Goal: Information Seeking & Learning: Learn about a topic

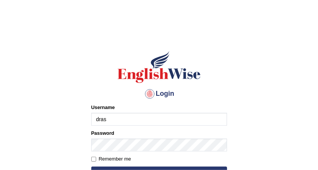
type input "drashti_parramatta"
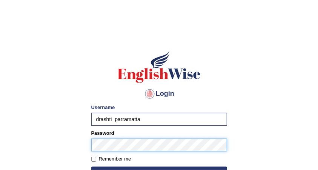
click at [91, 166] on button "Login" at bounding box center [159, 171] width 136 height 11
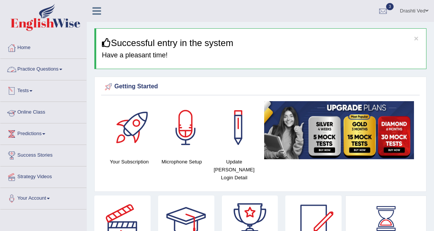
click at [38, 68] on link "Practice Questions" at bounding box center [43, 68] width 86 height 19
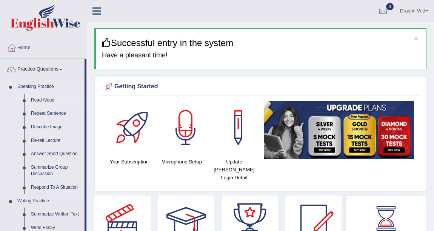
click at [36, 101] on link "Read Aloud" at bounding box center [56, 101] width 57 height 14
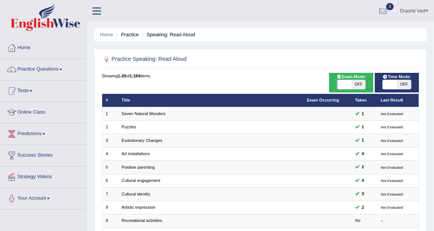
click at [143, 113] on link "Seven Natural Wonders" at bounding box center [144, 113] width 44 height 5
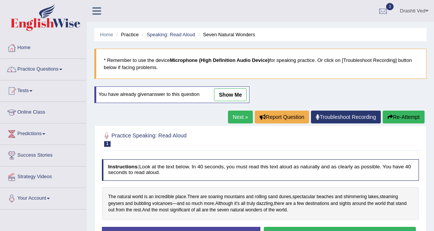
click at [22, 63] on link "Practice Questions" at bounding box center [43, 68] width 86 height 19
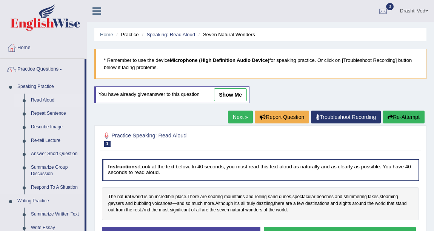
click at [32, 99] on link "Read Aloud" at bounding box center [56, 101] width 57 height 14
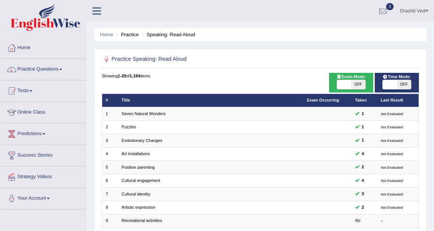
click at [391, 88] on span at bounding box center [390, 84] width 14 height 9
checkbox input "true"
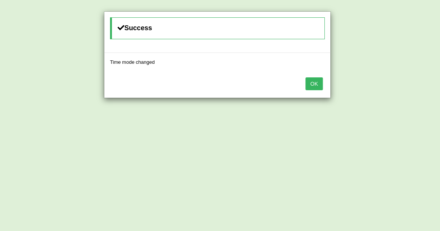
click at [317, 82] on button "OK" at bounding box center [313, 83] width 17 height 13
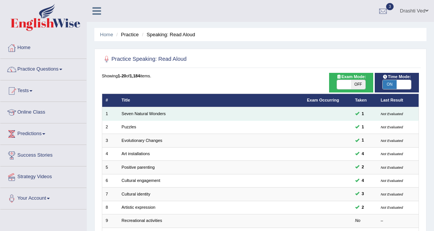
click at [145, 116] on td "Seven Natural Wonders" at bounding box center [210, 113] width 185 height 13
click at [145, 114] on link "Seven Natural Wonders" at bounding box center [144, 113] width 44 height 5
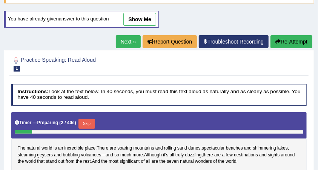
scroll to position [126, 0]
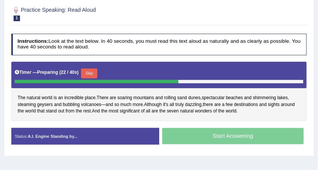
click at [88, 70] on button "Skip" at bounding box center [89, 73] width 16 height 10
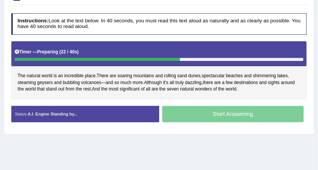
scroll to position [121, 0]
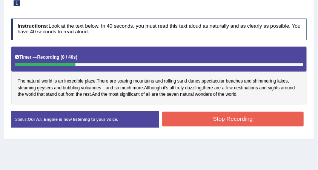
click at [228, 91] on span "few" at bounding box center [229, 88] width 7 height 7
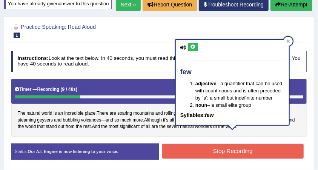
scroll to position [20, 0]
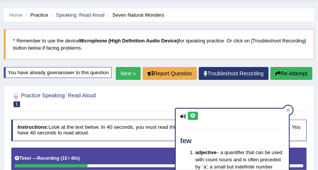
click at [192, 114] on icon at bounding box center [193, 115] width 6 height 5
click at [290, 109] on icon at bounding box center [289, 110] width 4 height 4
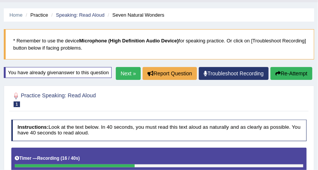
drag, startPoint x: 189, startPoint y: 116, endPoint x: 196, endPoint y: 124, distance: 11.2
click at [189, 107] on h2 "Practice Speaking: Read Aloud 1 Seven Natural Wonders" at bounding box center [103, 99] width 184 height 16
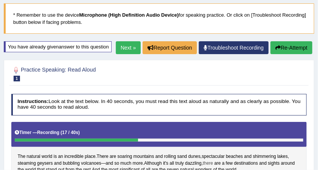
scroll to position [95, 0]
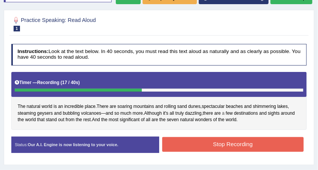
click at [225, 117] on span "a" at bounding box center [224, 113] width 3 height 7
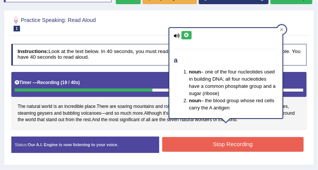
click at [185, 33] on icon at bounding box center [187, 35] width 6 height 5
click at [284, 27] on div "a noun – one of the four nucleotides used in building DNA; all four nucleotides…" at bounding box center [226, 75] width 115 height 96
click at [286, 27] on div at bounding box center [282, 29] width 9 height 9
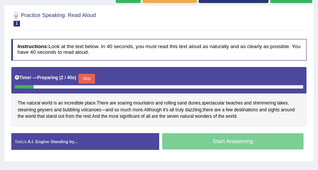
click at [85, 79] on button "Skip" at bounding box center [87, 79] width 16 height 10
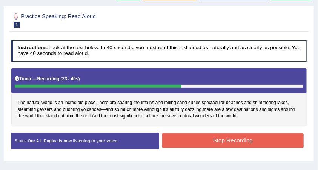
scroll to position [90, 0]
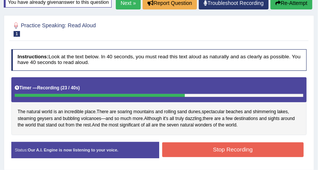
click at [288, 9] on button "Re-Attempt" at bounding box center [292, 3] width 42 height 13
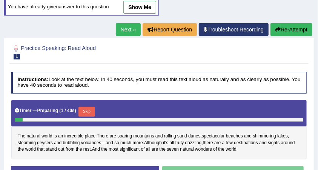
scroll to position [113, 0]
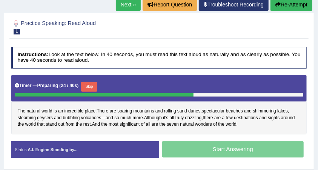
click at [92, 86] on button "Skip" at bounding box center [89, 87] width 16 height 10
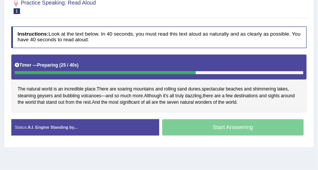
scroll to position [107, 0]
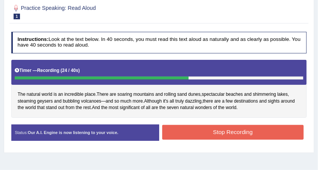
click at [199, 139] on button "Stop Recording" at bounding box center [233, 132] width 142 height 15
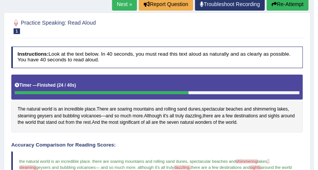
click at [128, 5] on link "Next »" at bounding box center [124, 4] width 25 height 13
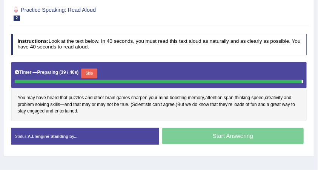
scroll to position [121, 0]
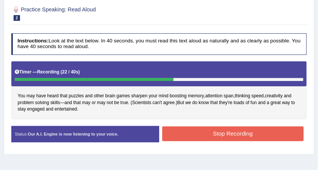
click at [174, 127] on button "Stop Recording" at bounding box center [233, 133] width 142 height 15
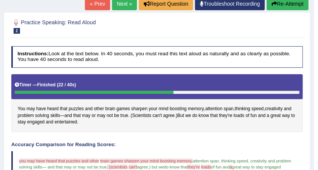
scroll to position [95, 0]
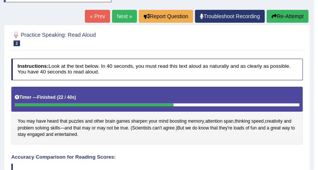
click at [119, 15] on link "Next »" at bounding box center [124, 16] width 25 height 13
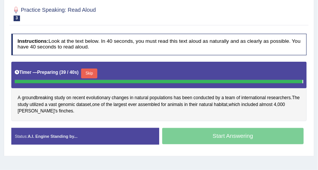
scroll to position [121, 0]
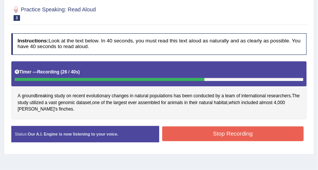
click at [208, 138] on button "Stop Recording" at bounding box center [233, 133] width 142 height 15
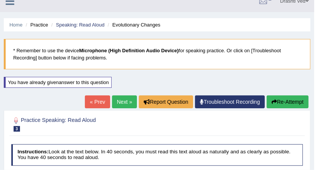
scroll to position [0, 0]
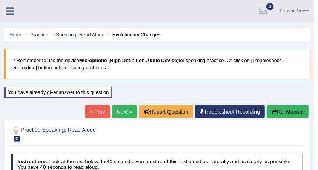
click at [16, 34] on link "Home" at bounding box center [15, 35] width 13 height 6
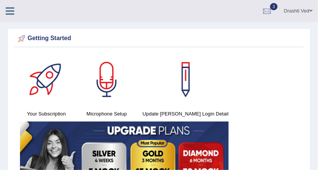
click at [13, 15] on icon at bounding box center [10, 11] width 9 height 10
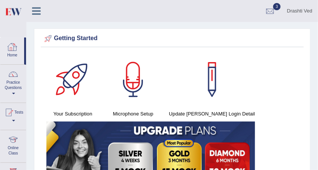
click at [168, 39] on div "Getting Started" at bounding box center [173, 38] width 260 height 11
click at [32, 8] on icon at bounding box center [36, 11] width 9 height 10
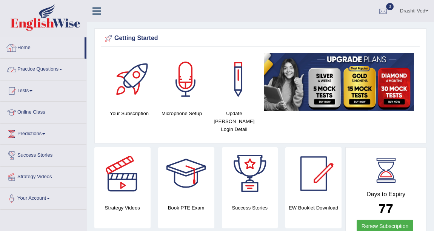
click at [26, 71] on link "Practice Questions" at bounding box center [43, 68] width 86 height 19
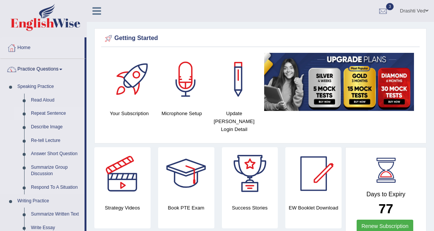
click at [44, 107] on link "Repeat Sentence" at bounding box center [56, 114] width 57 height 14
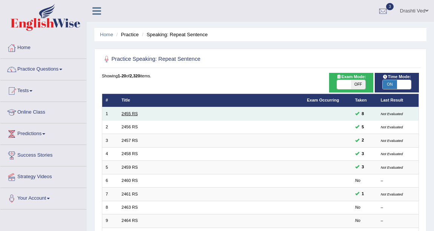
click at [126, 113] on link "2455 RS" at bounding box center [130, 113] width 16 height 5
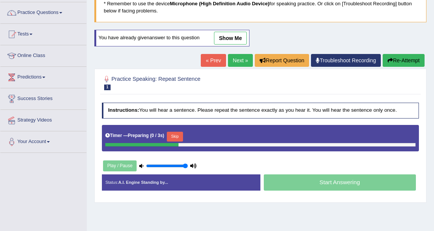
scroll to position [68, 0]
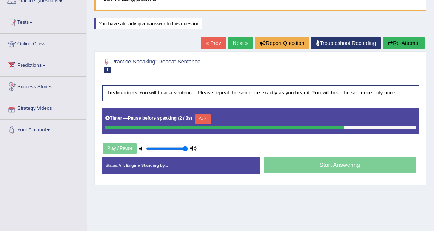
click at [337, 101] on div "Instructions: You will hear a sentence. Please repeat the sentence exactly as y…" at bounding box center [260, 132] width 321 height 100
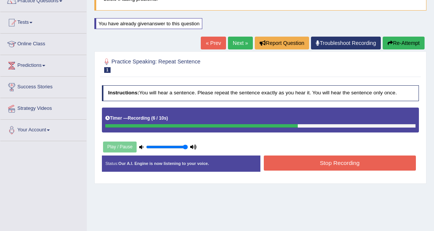
click at [288, 156] on button "Stop Recording" at bounding box center [340, 163] width 152 height 15
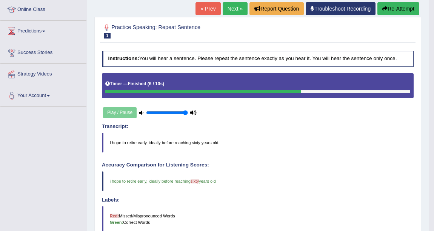
scroll to position [34, 0]
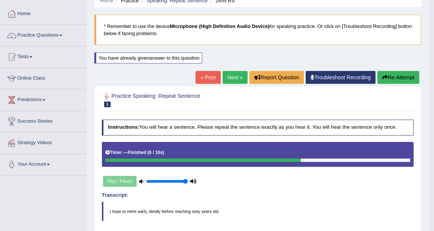
click at [226, 79] on link "Next »" at bounding box center [235, 77] width 25 height 13
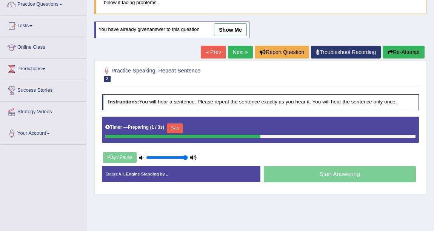
scroll to position [68, 0]
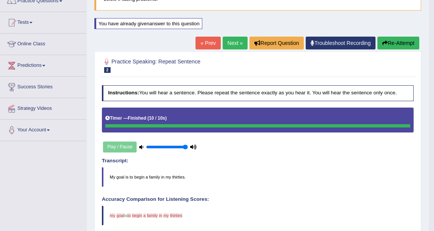
click at [237, 46] on link "Next »" at bounding box center [235, 43] width 25 height 13
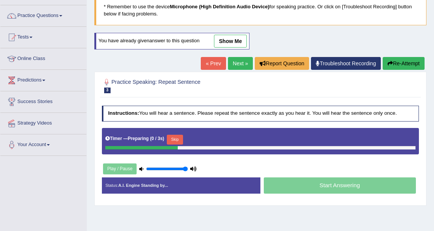
scroll to position [68, 0]
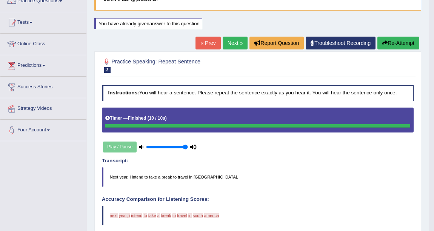
click at [234, 45] on link "Next »" at bounding box center [235, 43] width 25 height 13
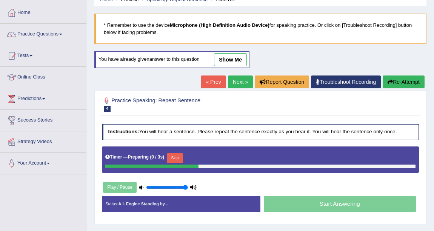
scroll to position [68, 0]
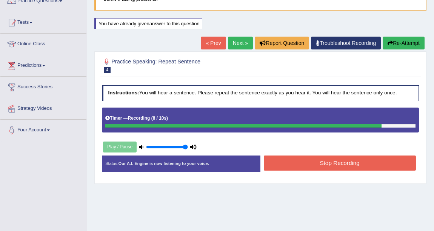
click at [238, 45] on link "Next »" at bounding box center [240, 43] width 25 height 13
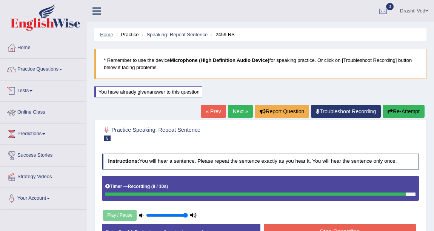
click at [105, 36] on link "Home" at bounding box center [106, 35] width 13 height 6
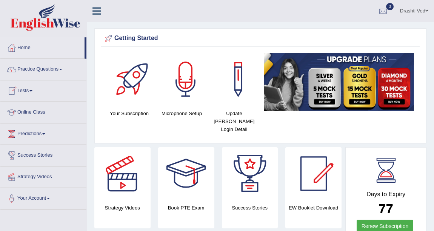
click at [36, 73] on link "Practice Questions" at bounding box center [43, 68] width 86 height 19
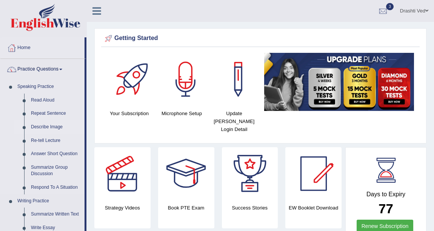
click at [49, 125] on link "Describe Image" at bounding box center [56, 128] width 57 height 14
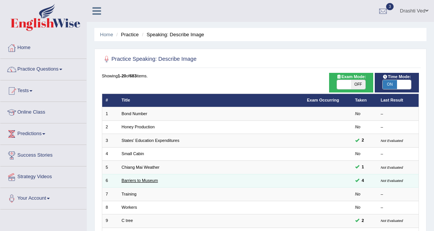
click at [149, 178] on link "Barriers to Museum" at bounding box center [140, 180] width 36 height 5
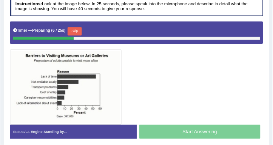
scroll to position [162, 0]
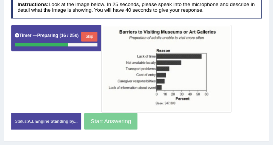
click at [88, 33] on button "Skip" at bounding box center [89, 37] width 16 height 10
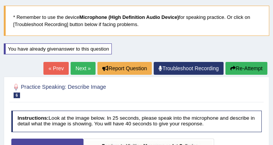
scroll to position [0, 0]
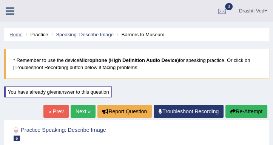
click at [17, 35] on link "Home" at bounding box center [15, 35] width 13 height 6
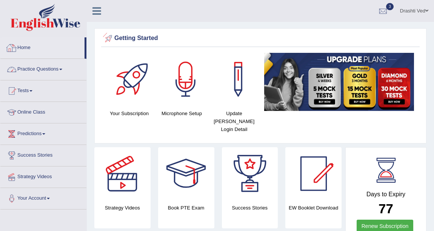
click at [42, 74] on link "Practice Questions" at bounding box center [43, 68] width 86 height 19
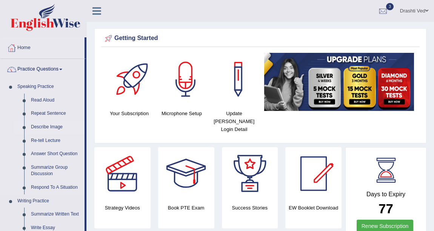
click at [43, 127] on link "Describe Image" at bounding box center [56, 128] width 57 height 14
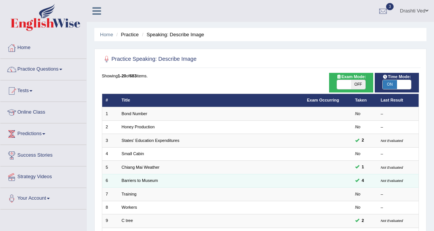
click at [138, 177] on td "Barriers to Museum" at bounding box center [210, 180] width 185 height 13
click at [137, 182] on link "Barriers to Museum" at bounding box center [140, 180] width 36 height 5
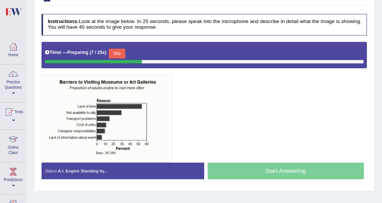
scroll to position [146, 0]
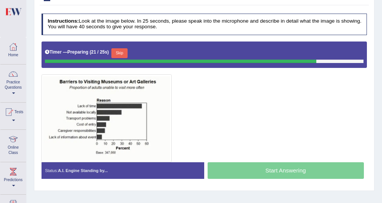
click at [121, 52] on button "Skip" at bounding box center [119, 53] width 16 height 10
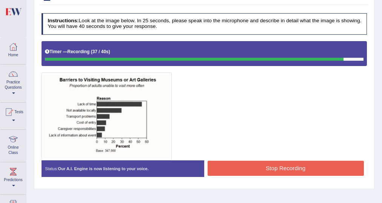
click at [233, 168] on button "Stop Recording" at bounding box center [286, 168] width 156 height 15
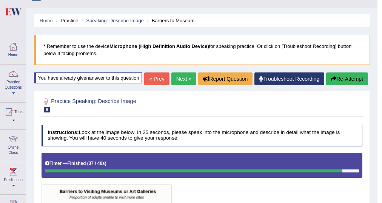
scroll to position [11, 0]
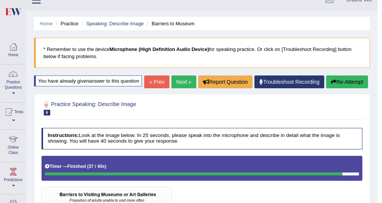
click at [176, 88] on link "Next »" at bounding box center [184, 82] width 25 height 13
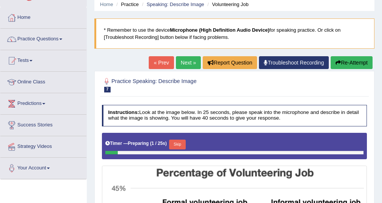
scroll to position [30, 0]
click at [178, 65] on link "Next »" at bounding box center [188, 62] width 25 height 13
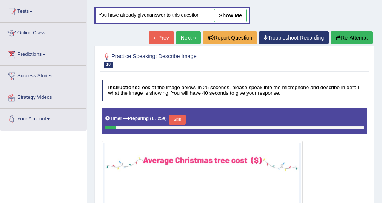
scroll to position [30, 0]
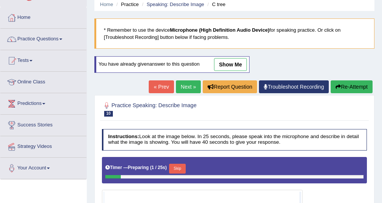
click at [185, 87] on link "Next »" at bounding box center [188, 86] width 25 height 13
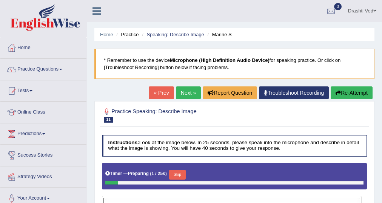
click at [182, 88] on link "Next »" at bounding box center [188, 93] width 25 height 13
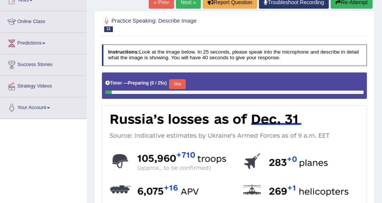
scroll to position [30, 0]
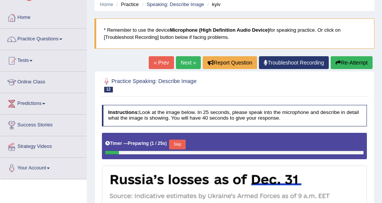
click at [190, 56] on link "Next »" at bounding box center [188, 62] width 25 height 13
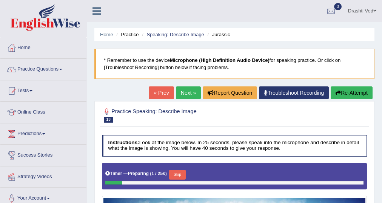
click at [192, 89] on link "Next »" at bounding box center [188, 93] width 25 height 13
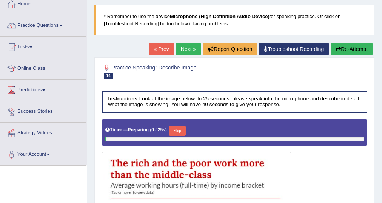
scroll to position [91, 0]
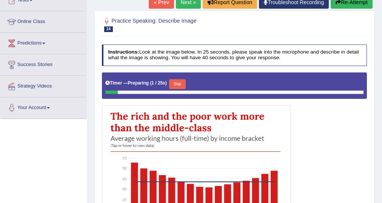
click at [184, 2] on link "Next »" at bounding box center [188, 2] width 25 height 13
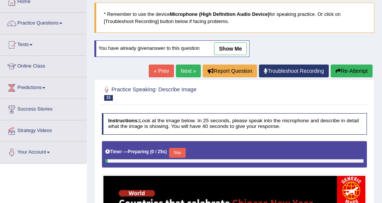
scroll to position [91, 0]
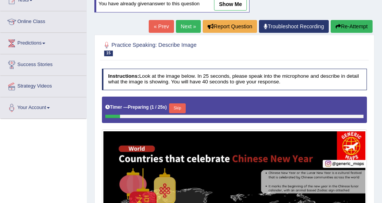
click at [186, 23] on link "Next »" at bounding box center [188, 26] width 25 height 13
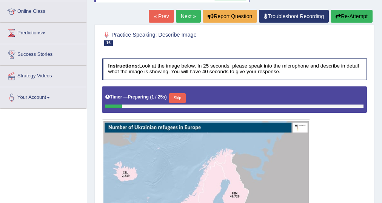
scroll to position [91, 0]
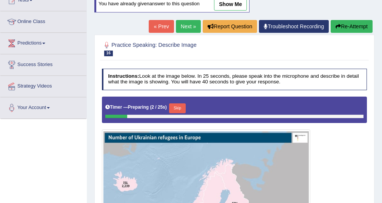
click at [184, 28] on link "Next »" at bounding box center [188, 26] width 25 height 13
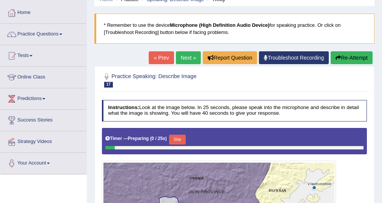
scroll to position [30, 0]
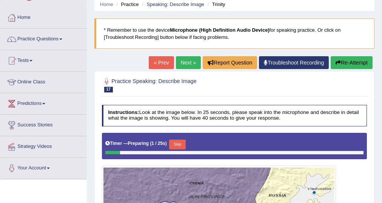
click at [192, 60] on link "Next »" at bounding box center [188, 62] width 25 height 13
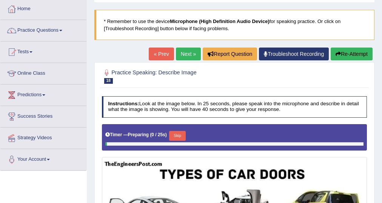
scroll to position [60, 0]
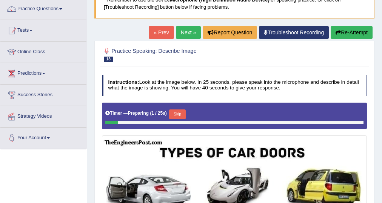
click at [183, 35] on link "Next »" at bounding box center [188, 32] width 25 height 13
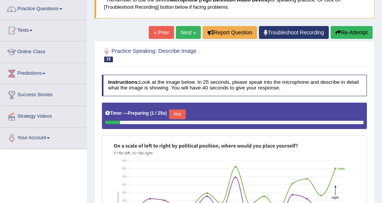
click at [183, 32] on link "Next »" at bounding box center [188, 32] width 25 height 13
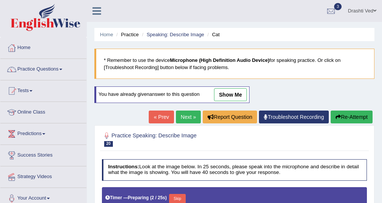
click at [91, 14] on link at bounding box center [97, 10] width 20 height 11
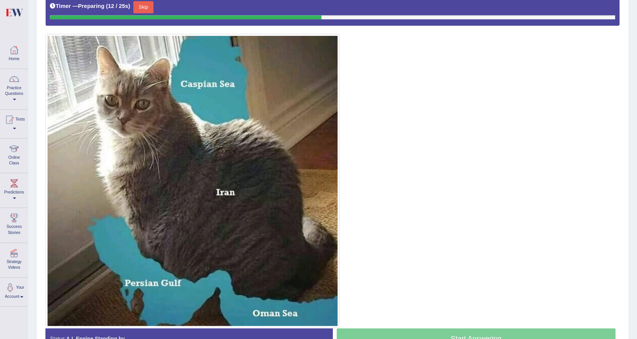
scroll to position [177, 0]
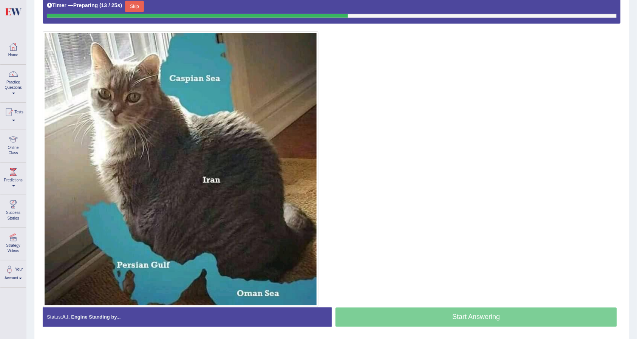
drag, startPoint x: 365, startPoint y: 93, endPoint x: 535, endPoint y: 137, distance: 175.8
click at [382, 137] on div at bounding box center [332, 150] width 578 height 314
click at [141, 7] on button "Skip" at bounding box center [134, 6] width 19 height 11
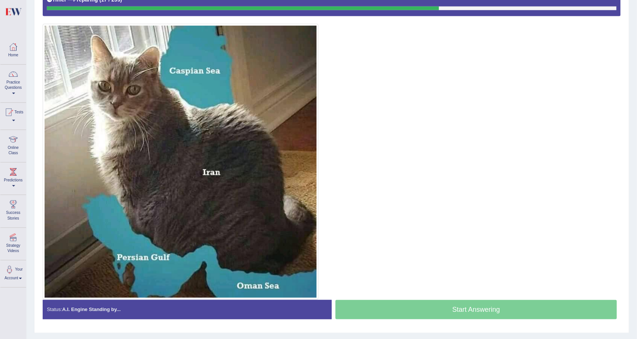
scroll to position [171, 0]
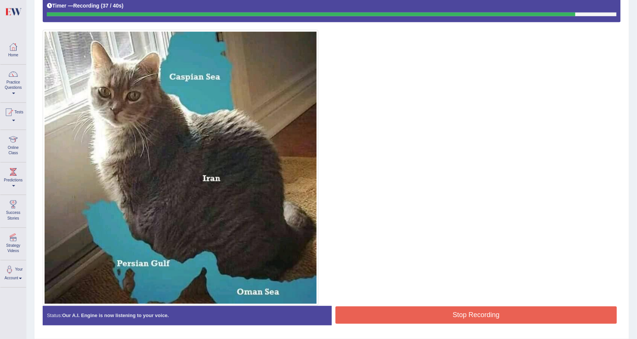
click at [382, 203] on button "Stop Recording" at bounding box center [475, 314] width 281 height 17
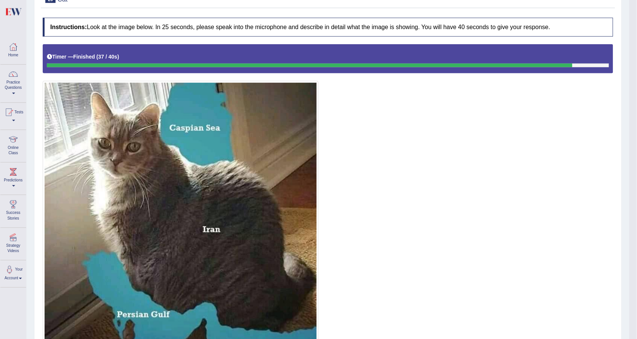
scroll to position [20, 0]
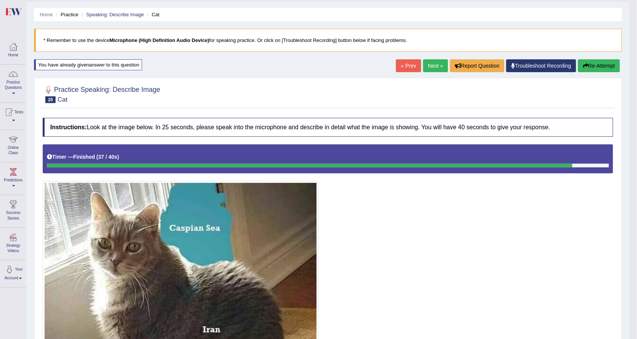
click at [382, 67] on link "« Prev" at bounding box center [408, 65] width 25 height 13
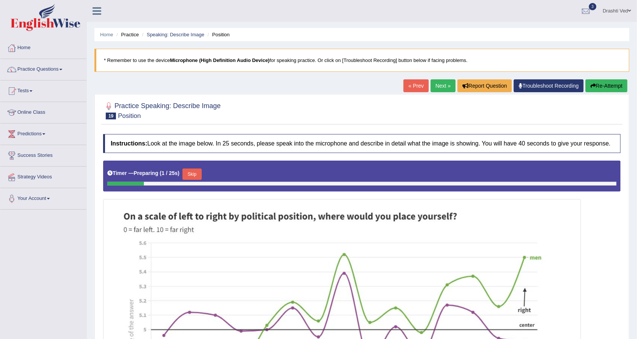
click at [404, 87] on link "« Prev" at bounding box center [415, 85] width 25 height 13
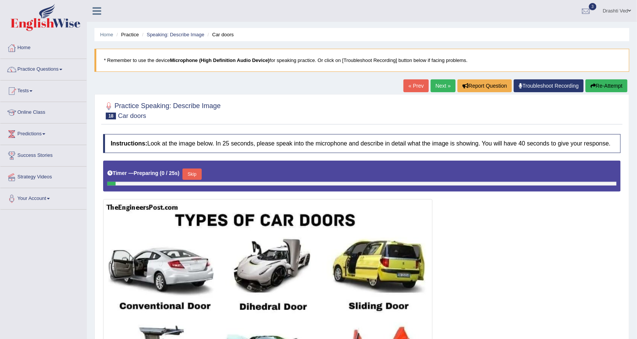
click at [404, 87] on link "« Prev" at bounding box center [415, 85] width 25 height 13
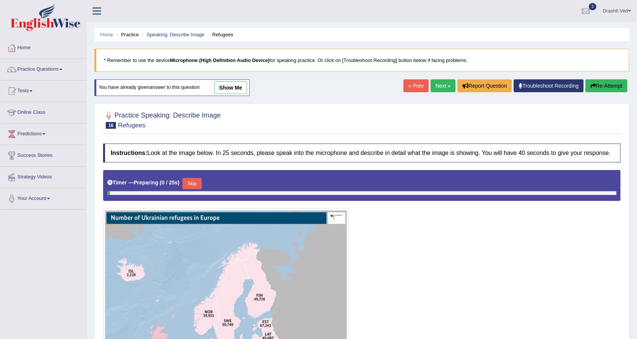
click at [404, 87] on link "« Prev" at bounding box center [415, 85] width 25 height 13
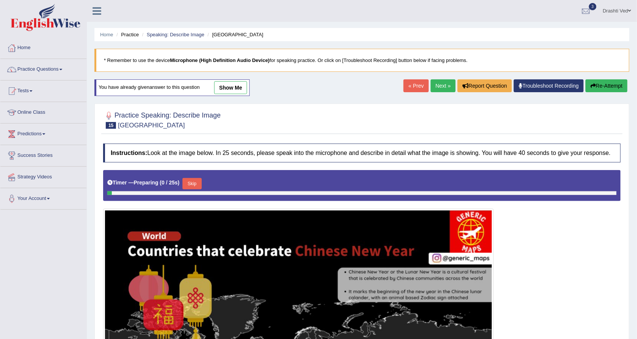
click at [404, 87] on link "« Prev" at bounding box center [415, 85] width 25 height 13
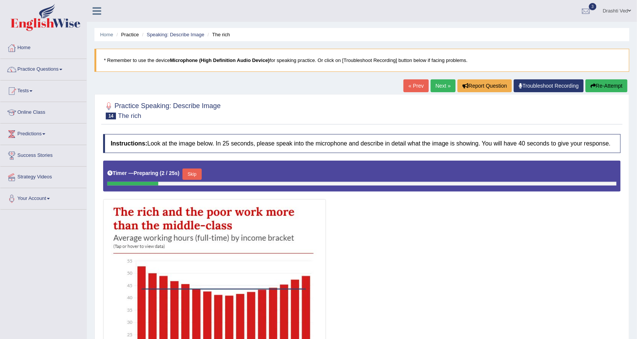
click at [410, 87] on link "« Prev" at bounding box center [415, 85] width 25 height 13
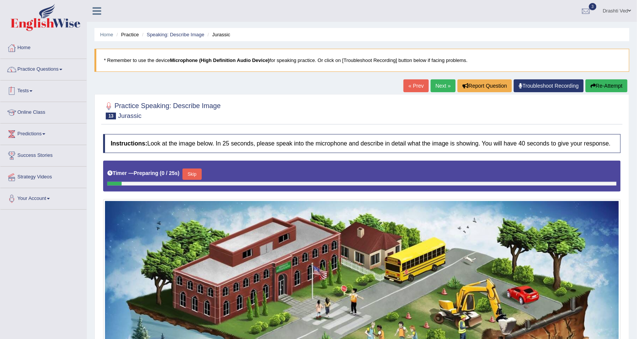
click at [63, 64] on link "Practice Questions" at bounding box center [43, 68] width 86 height 19
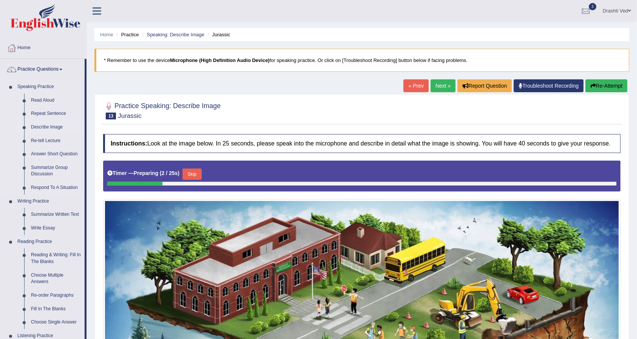
click at [52, 128] on link "Describe Image" at bounding box center [56, 128] width 57 height 14
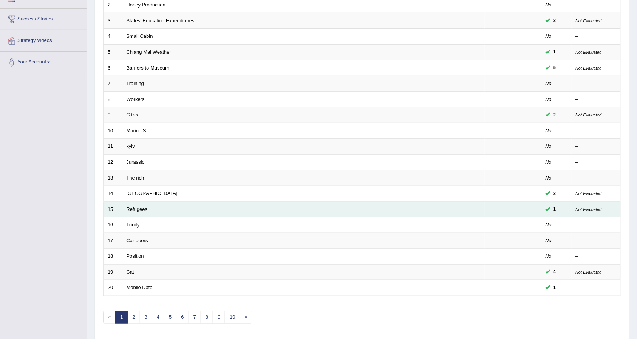
scroll to position [151, 0]
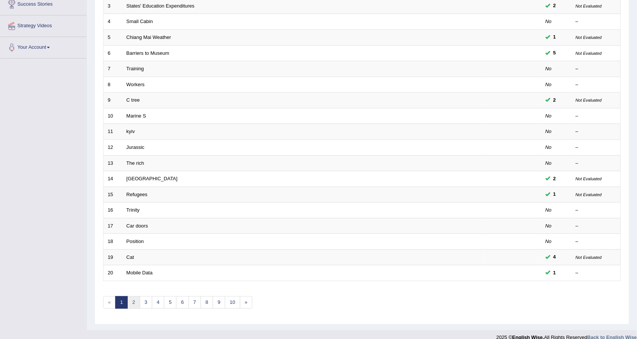
click at [137, 306] on link "2" at bounding box center [133, 302] width 12 height 12
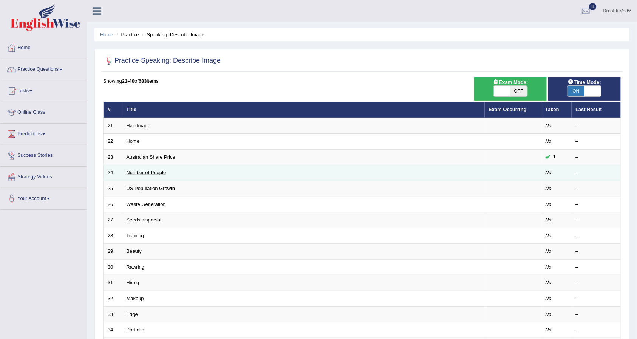
click at [138, 175] on link "Number of People" at bounding box center [147, 173] width 40 height 6
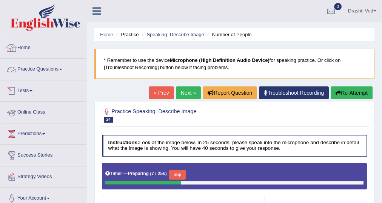
click at [92, 9] on link at bounding box center [97, 10] width 20 height 11
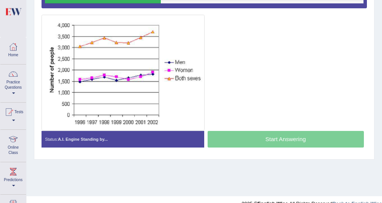
scroll to position [121, 0]
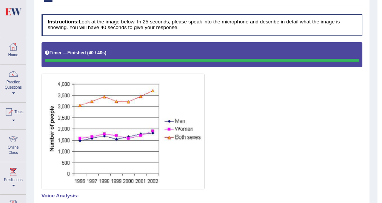
click at [82, 181] on img at bounding box center [123, 132] width 160 height 113
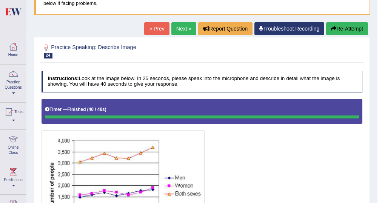
scroll to position [60, 0]
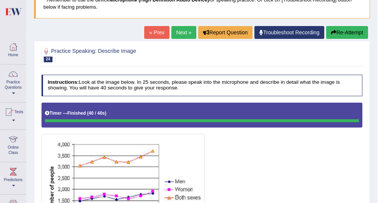
click at [158, 31] on link "« Prev" at bounding box center [156, 32] width 25 height 13
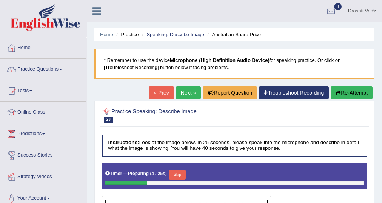
click at [93, 10] on icon at bounding box center [97, 11] width 9 height 10
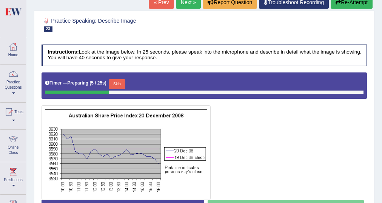
scroll to position [121, 0]
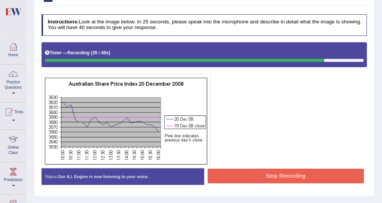
click at [63, 152] on img at bounding box center [126, 121] width 166 height 91
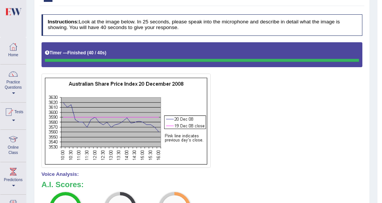
click at [160, 117] on img at bounding box center [126, 121] width 166 height 91
click at [159, 131] on img at bounding box center [126, 121] width 166 height 91
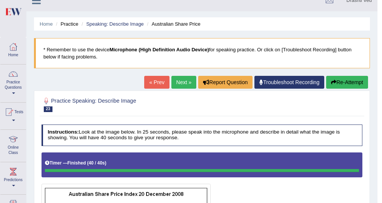
scroll to position [0, 0]
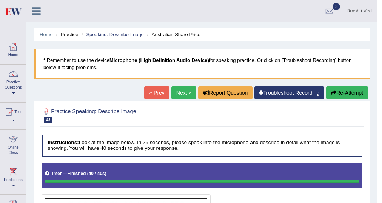
click at [42, 34] on link "Home" at bounding box center [46, 35] width 13 height 6
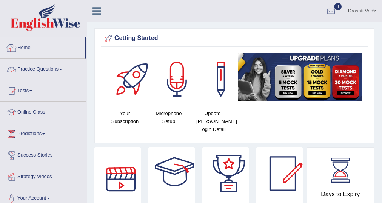
click at [53, 72] on link "Practice Questions" at bounding box center [43, 68] width 86 height 19
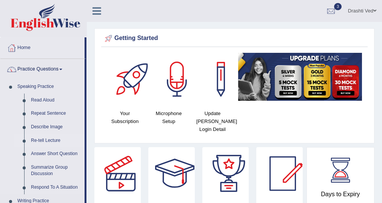
click at [55, 138] on link "Re-tell Lecture" at bounding box center [56, 141] width 57 height 14
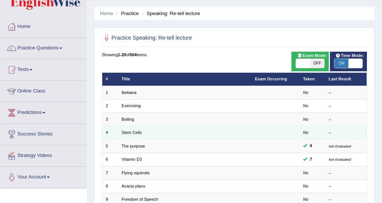
scroll to position [30, 0]
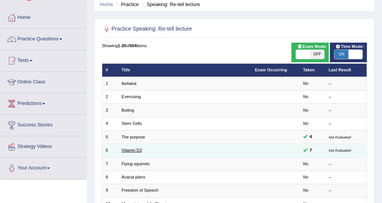
click at [134, 151] on link "Vitamin D3" at bounding box center [132, 150] width 20 height 5
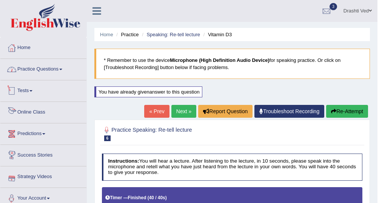
click at [48, 73] on link "Practice Questions" at bounding box center [43, 68] width 86 height 19
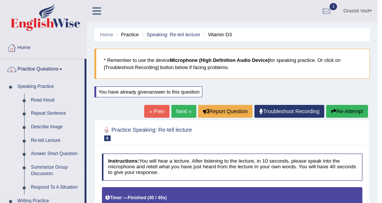
click at [48, 169] on link "Summarize Group Discussion" at bounding box center [56, 171] width 57 height 20
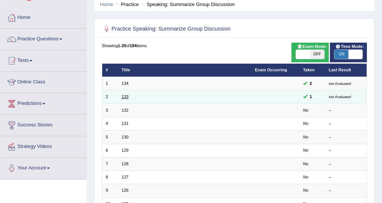
click at [127, 98] on link "133" at bounding box center [125, 96] width 7 height 5
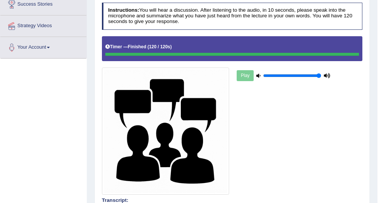
scroll to position [30, 0]
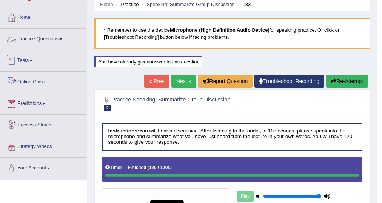
click at [53, 37] on link "Practice Questions" at bounding box center [43, 38] width 86 height 19
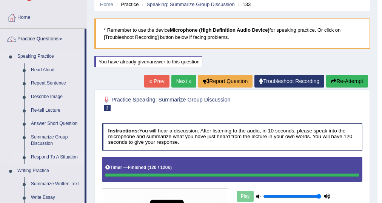
click at [51, 160] on link "Respond To A Situation" at bounding box center [56, 158] width 57 height 14
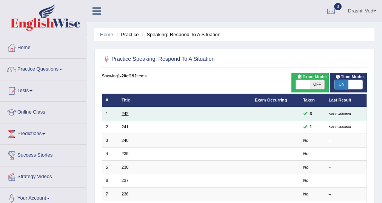
click at [124, 114] on link "242" at bounding box center [125, 113] width 7 height 5
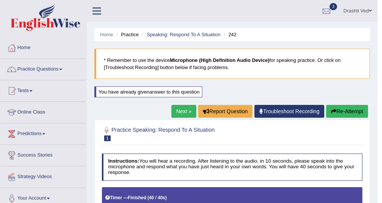
click at [96, 12] on icon at bounding box center [97, 11] width 9 height 10
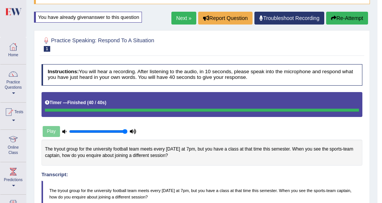
scroll to position [60, 0]
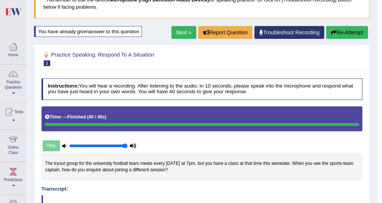
click at [181, 33] on link "Next »" at bounding box center [184, 32] width 25 height 13
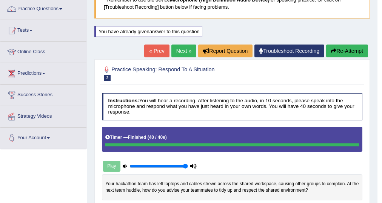
scroll to position [60, 0]
click at [172, 51] on link "Next »" at bounding box center [184, 51] width 25 height 13
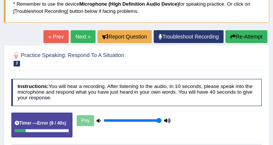
scroll to position [56, 0]
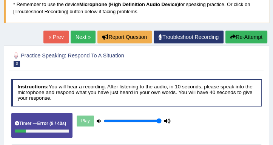
click at [80, 38] on link "Next »" at bounding box center [83, 37] width 25 height 13
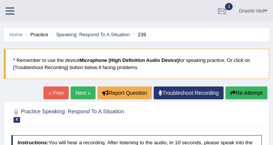
click at [256, 9] on link "Drashti Ved" at bounding box center [253, 10] width 40 height 20
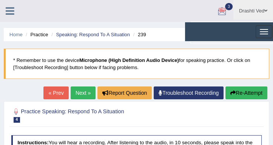
click at [262, 13] on link "Drashti Ved" at bounding box center [253, 10] width 40 height 20
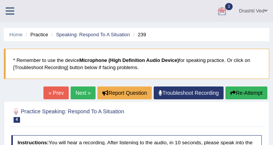
click at [259, 6] on link "Drashti Ved" at bounding box center [253, 10] width 40 height 20
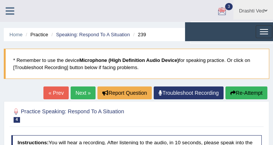
click at [179, 69] on blockquote "* Remember to use the device Microphone (High Definition Audio Device) for spea…" at bounding box center [137, 64] width 266 height 30
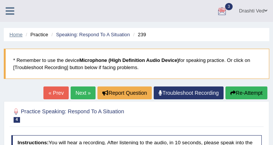
click at [21, 34] on link "Home" at bounding box center [15, 35] width 13 height 6
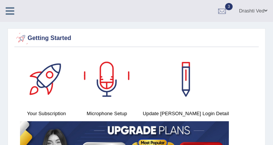
click at [6, 8] on icon at bounding box center [10, 11] width 9 height 10
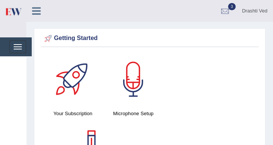
click at [37, 17] on div "Drashti Ved Toggle navigation Username: drashti_parramatta Access Type: Online …" at bounding box center [149, 11] width 247 height 22
click at [35, 11] on icon at bounding box center [36, 11] width 9 height 10
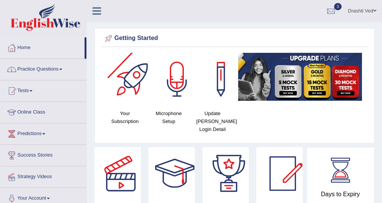
click at [48, 67] on link "Practice Questions" at bounding box center [43, 68] width 86 height 19
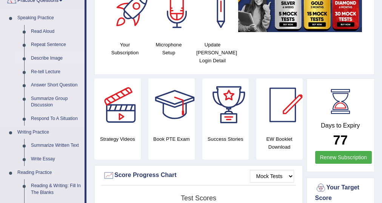
scroll to position [91, 0]
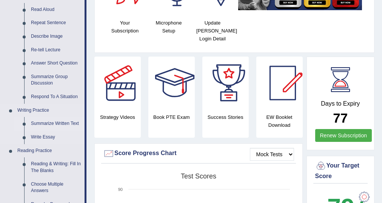
click at [44, 121] on link "Summarize Written Text" at bounding box center [56, 124] width 57 height 14
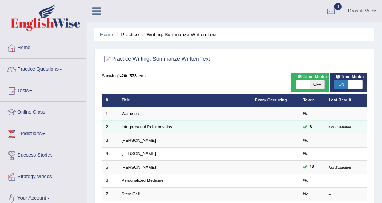
click at [127, 127] on link "Interpersonal Relationships" at bounding box center [147, 127] width 51 height 5
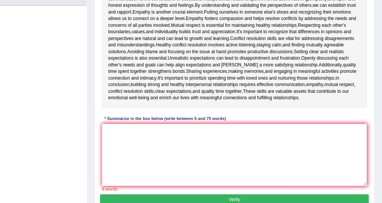
scroll to position [236, 0]
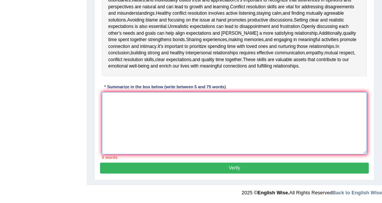
click at [159, 112] on textarea at bounding box center [235, 123] width 266 height 62
type textarea "k"
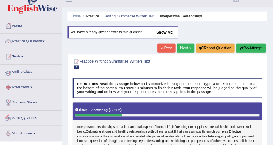
scroll to position [0, 0]
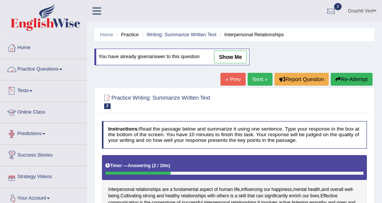
click at [97, 13] on icon at bounding box center [97, 11] width 9 height 10
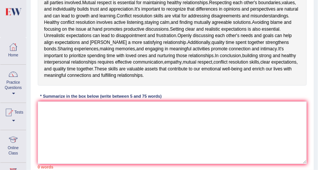
scroll to position [230, 0]
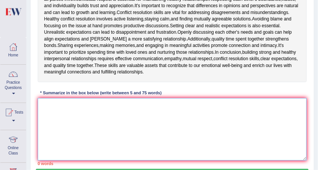
click at [134, 113] on textarea at bounding box center [173, 129] width 270 height 62
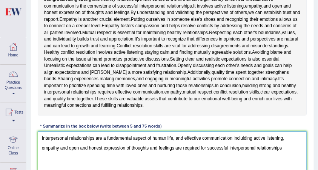
scroll to position [188, 0]
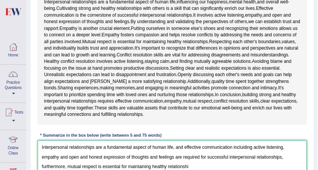
type textarea "Interpersonal relationships are a fundamental aspect of human life, and effecti…"
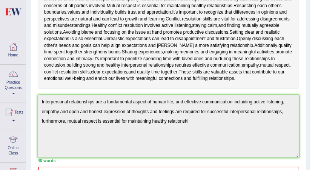
scroll to position [243, 0]
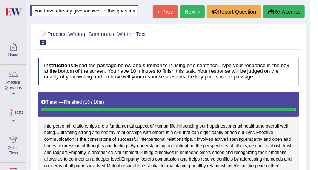
scroll to position [42, 0]
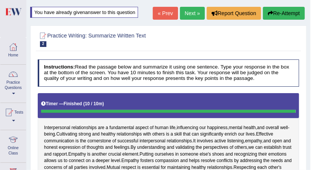
click at [286, 14] on button "Re-Attempt" at bounding box center [284, 13] width 42 height 13
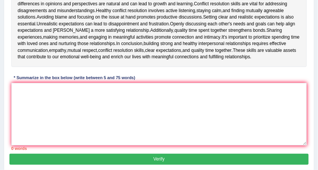
scroll to position [218, 0]
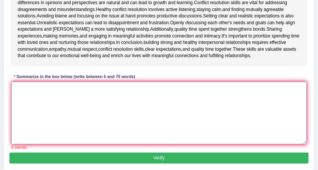
click at [34, 110] on textarea at bounding box center [159, 113] width 296 height 62
paste textarea "Interpersonal relationships are a fundamental aspect of human life, and effecti…"
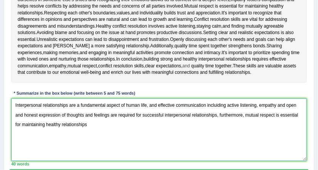
scroll to position [193, 0]
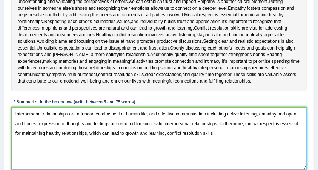
click at [168, 147] on textarea "Interpersonal relationships are a fundamental aspect of human life, and effecti…" at bounding box center [159, 138] width 296 height 62
click at [238, 147] on textarea "Interpersonal relationships are a fundamental aspect of human life, and effecti…" at bounding box center [159, 138] width 296 height 62
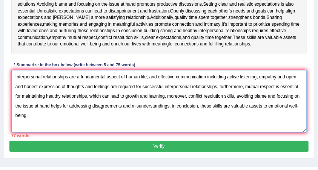
scroll to position [259, 0]
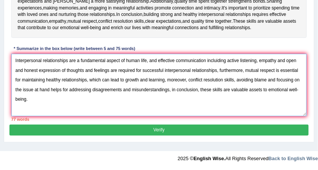
click at [22, 71] on textarea "Interpersonal relationships are a fundamental aspect of human life, and effecti…" at bounding box center [159, 85] width 296 height 62
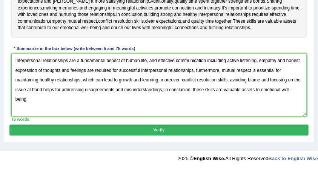
click at [217, 61] on textarea "Interpersonal relationships are a fundamental aspect of human life, and effecti…" at bounding box center [159, 85] width 296 height 62
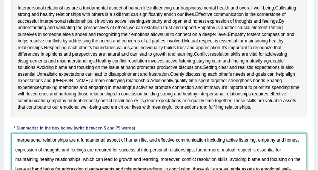
scroll to position [158, 0]
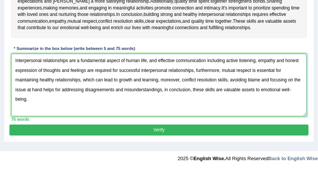
type textarea "Interpersonal relationships are a fundamental aspect of human life, and effecti…"
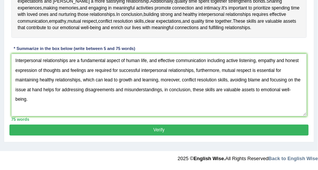
click at [162, 128] on button "Verify" at bounding box center [158, 129] width 299 height 11
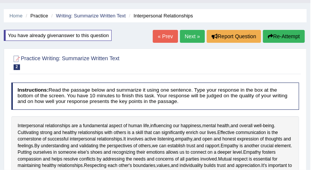
scroll to position [0, 0]
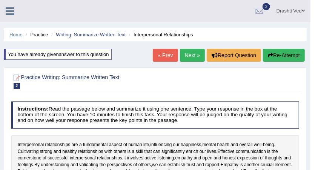
click at [15, 36] on link "Home" at bounding box center [15, 35] width 13 height 6
